Goal: Information Seeking & Learning: Find specific fact

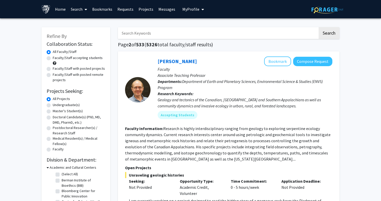
click at [134, 36] on input "Search Keywords" at bounding box center [218, 33] width 200 height 12
type input "clinic"
click at [329, 34] on button "Search" at bounding box center [329, 33] width 21 height 12
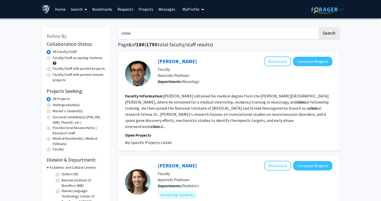
click at [160, 124] on b "clinic" at bounding box center [156, 126] width 10 height 5
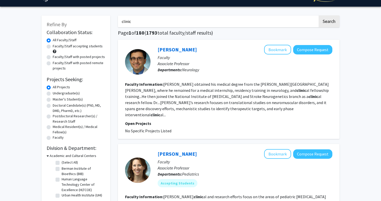
scroll to position [12, 0]
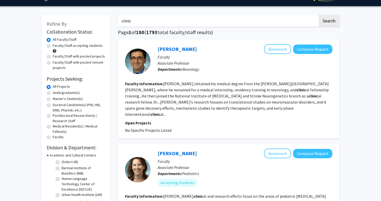
click at [167, 83] on fg-read-more "Mohassel obtained his medical degree from the Johns Hopkins University School o…" at bounding box center [227, 99] width 204 height 36
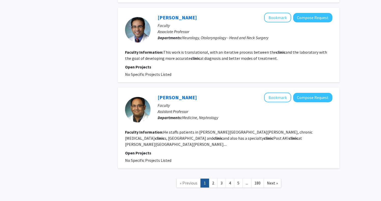
scroll to position [859, 0]
click at [211, 179] on link "2" at bounding box center [213, 183] width 9 height 9
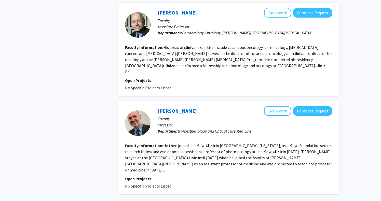
scroll to position [887, 0]
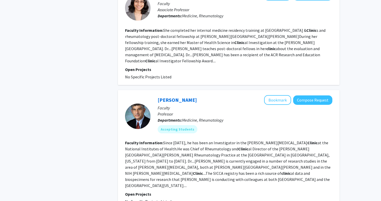
scroll to position [880, 0]
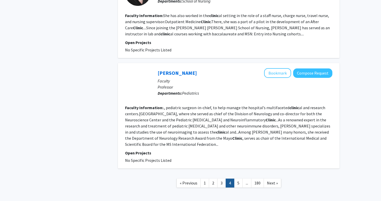
scroll to position [935, 0]
